Goal: Find specific page/section: Find specific page/section

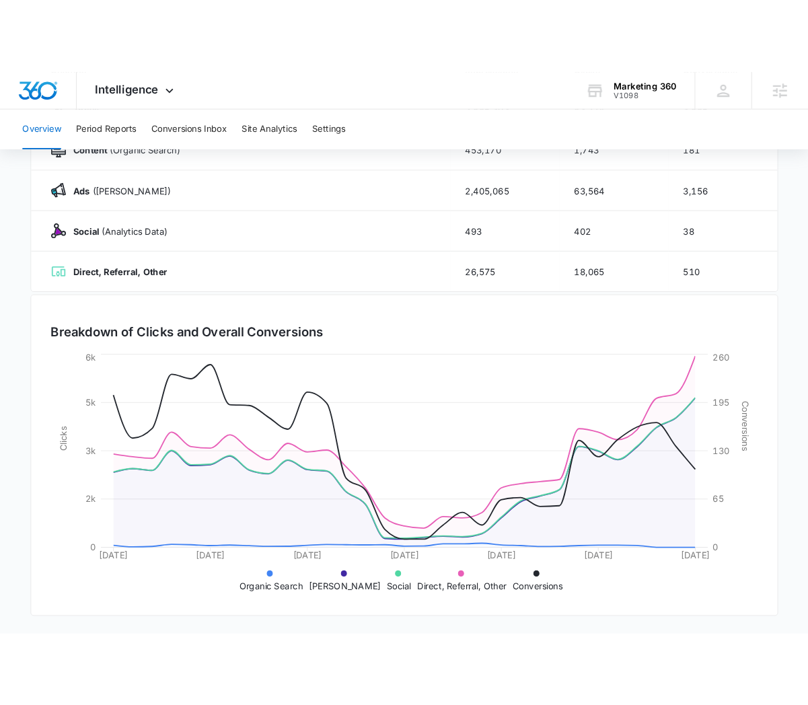
scroll to position [128, 0]
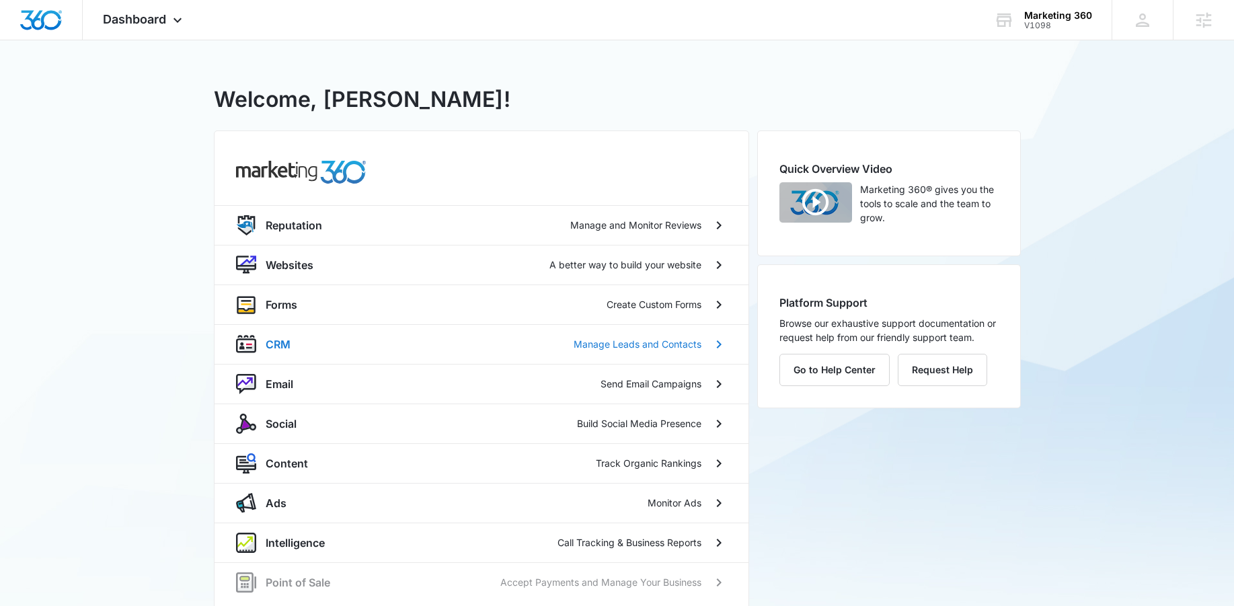
scroll to position [34, 0]
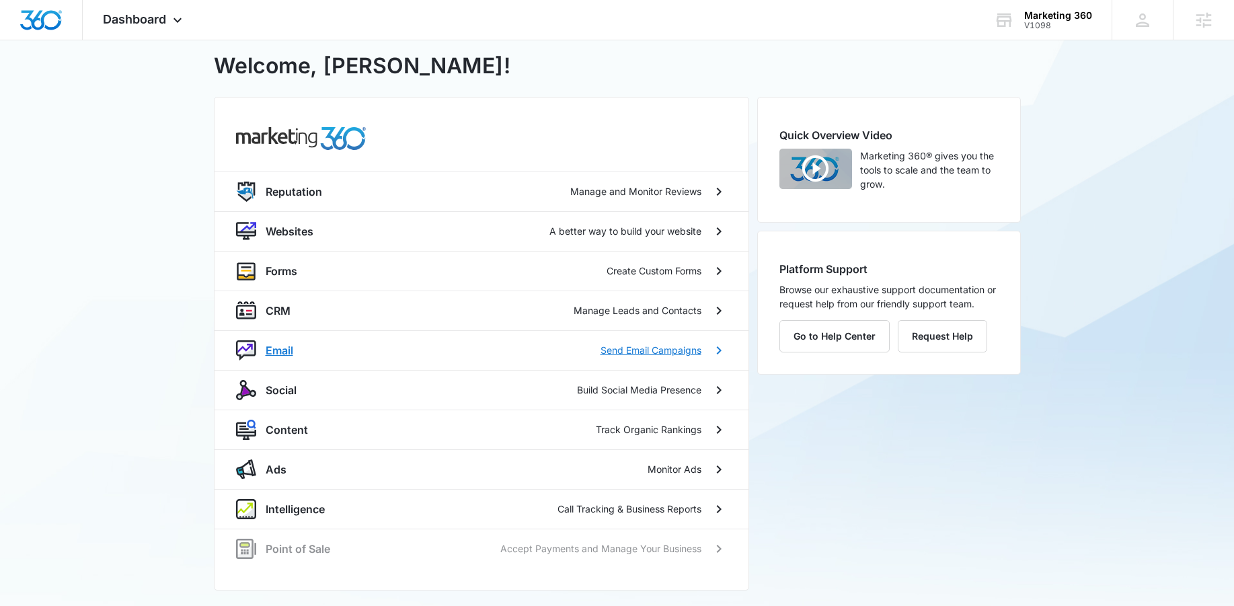
click at [276, 346] on p "Email" at bounding box center [280, 350] width 28 height 16
